Goal: Information Seeking & Learning: Learn about a topic

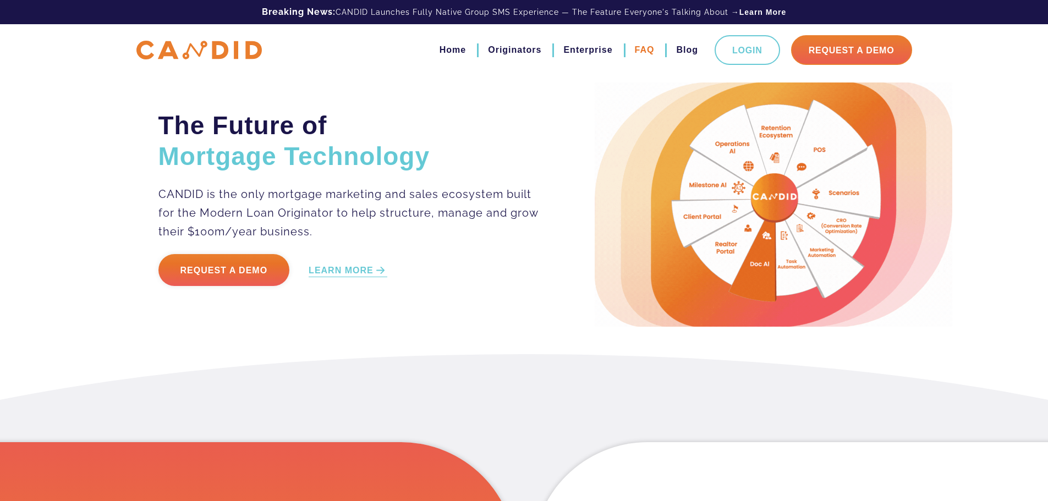
click at [650, 50] on link "FAQ" at bounding box center [645, 50] width 20 height 19
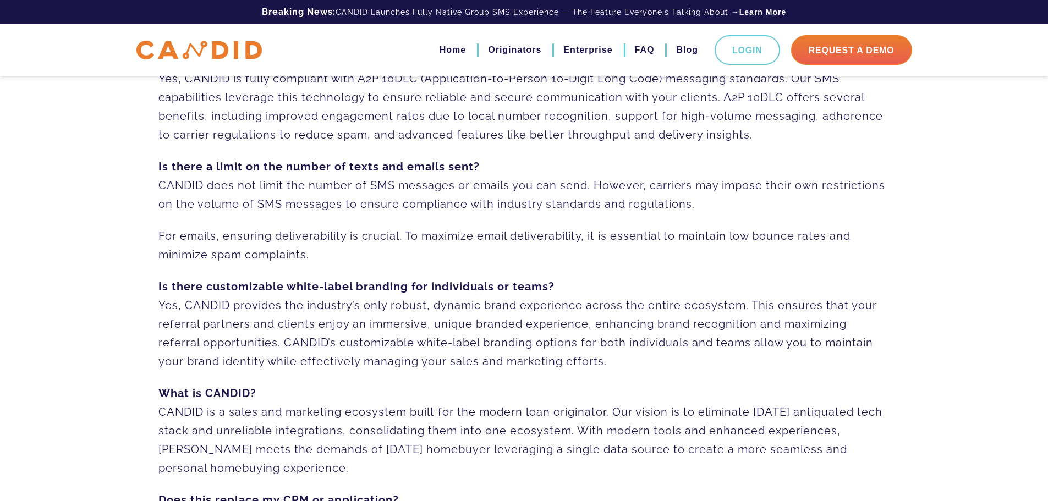
scroll to position [779, 0]
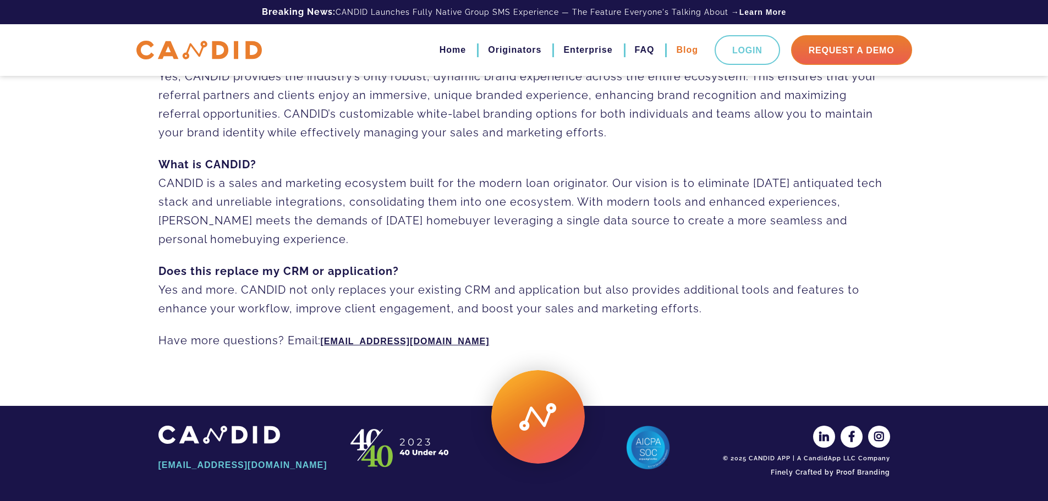
click at [687, 52] on link "Blog" at bounding box center [687, 50] width 22 height 19
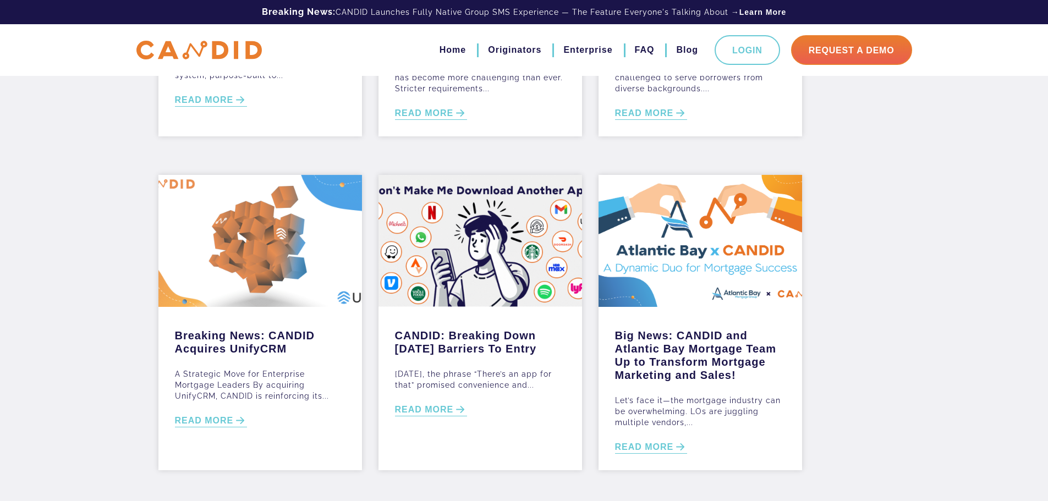
scroll to position [489, 0]
